Goal: Transaction & Acquisition: Purchase product/service

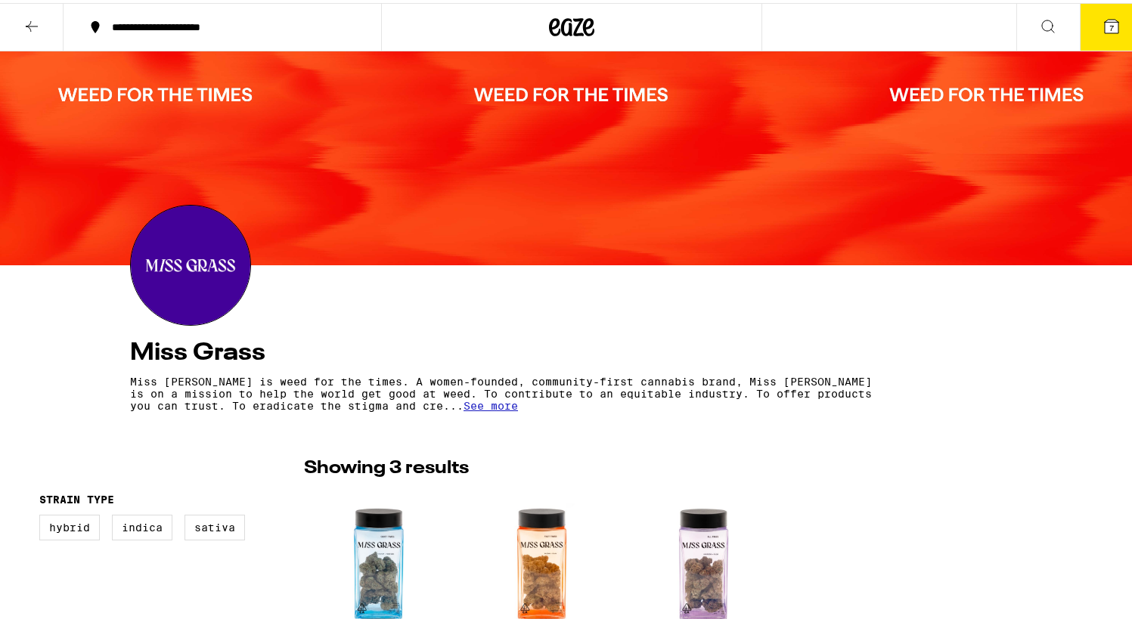
click at [573, 26] on icon at bounding box center [571, 24] width 45 height 27
